Goal: Task Accomplishment & Management: Manage account settings

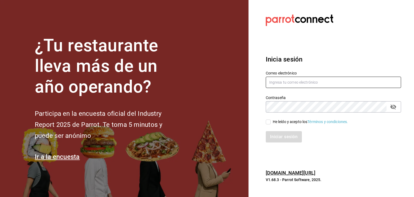
click at [283, 78] on input "text" at bounding box center [333, 82] width 135 height 11
type input "[EMAIL_ADDRESS][DOMAIN_NAME]"
click at [266, 122] on input "He leído y acepto los Términos y condiciones." at bounding box center [268, 122] width 5 height 5
checkbox input "true"
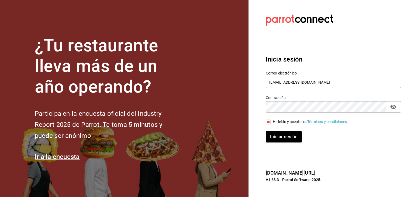
click at [281, 145] on div "Inicia sesión Correo electrónico ariadnaortuno@gmail.com Contraseña Contraseña …" at bounding box center [333, 98] width 135 height 101
click at [282, 142] on button "Iniciar sesión" at bounding box center [284, 136] width 37 height 11
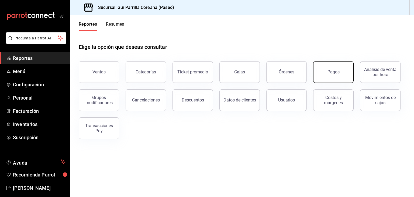
click at [339, 80] on button "Pagos" at bounding box center [333, 72] width 40 height 22
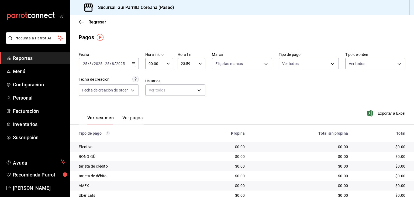
click at [133, 65] on \(Stroke\) "button" at bounding box center [133, 63] width 3 height 3
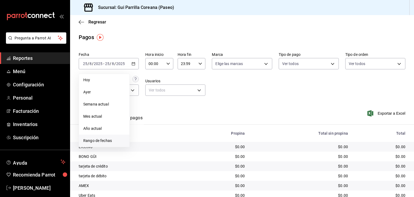
click at [108, 139] on span "Rango de fechas" at bounding box center [104, 141] width 42 height 6
click at [238, 110] on div "Ver resumen Ver pagos Exportar a Excel" at bounding box center [242, 116] width 344 height 29
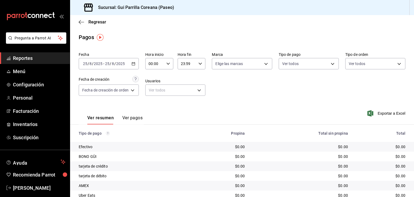
click at [132, 66] on div "[DATE] [DATE] - [DATE] [DATE]" at bounding box center [109, 63] width 60 height 11
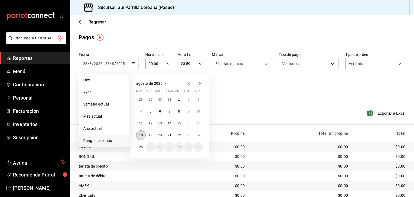
click at [142, 134] on abbr "18" at bounding box center [141, 135] width 4 height 4
click at [185, 136] on button "23" at bounding box center [188, 135] width 9 height 10
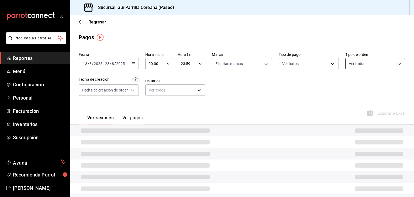
click at [351, 66] on body "Pregunta a Parrot AI Reportes Menú Configuración Personal Facturación Inventari…" at bounding box center [207, 98] width 414 height 197
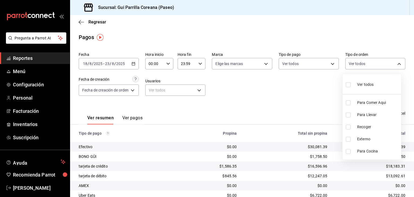
click at [320, 62] on div at bounding box center [207, 98] width 414 height 197
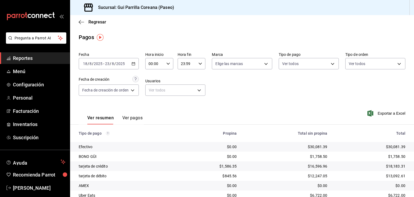
click at [320, 62] on body "Pregunta a Parrot AI Reportes Menú Configuración Personal Facturación Inventari…" at bounding box center [207, 98] width 414 height 197
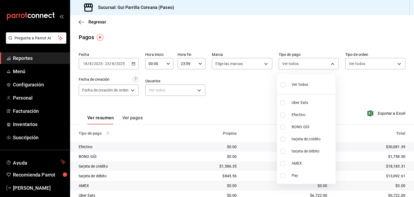
click at [282, 139] on input "checkbox" at bounding box center [283, 139] width 5 height 5
checkbox input "true"
type input "d4b81c32-b77b-4967-a00e-d0ccdb9889c7"
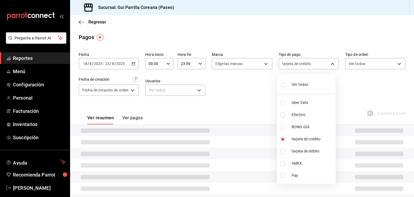
click at [283, 153] on input "checkbox" at bounding box center [283, 151] width 5 height 5
checkbox input "true"
type input "d4b81c32-b77b-4967-a00e-d0ccdb9889c7,cfa28e55-dc44-4345-aae7-98b47be50760"
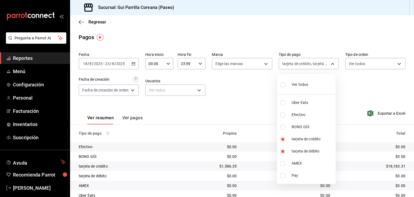
click at [283, 164] on input "checkbox" at bounding box center [283, 163] width 5 height 5
checkbox input "true"
type input "d4b81c32-b77b-4967-a00e-d0ccdb9889c7,cfa28e55-dc44-4345-aae7-98b47be50760,28006…"
click at [231, 115] on div at bounding box center [207, 98] width 414 height 197
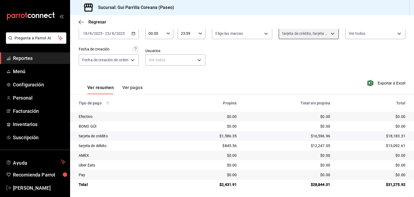
scroll to position [32, 0]
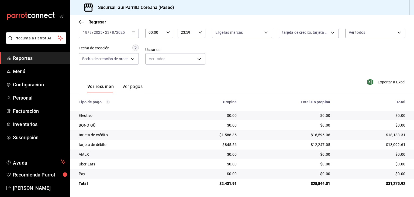
click at [116, 75] on div "Ver resumen Ver pagos" at bounding box center [111, 82] width 65 height 22
click at [179, 163] on td "$0.00" at bounding box center [210, 164] width 64 height 10
click at [191, 108] on th "Propina" at bounding box center [210, 101] width 64 height 17
